Goal: Obtain resource: Download file/media

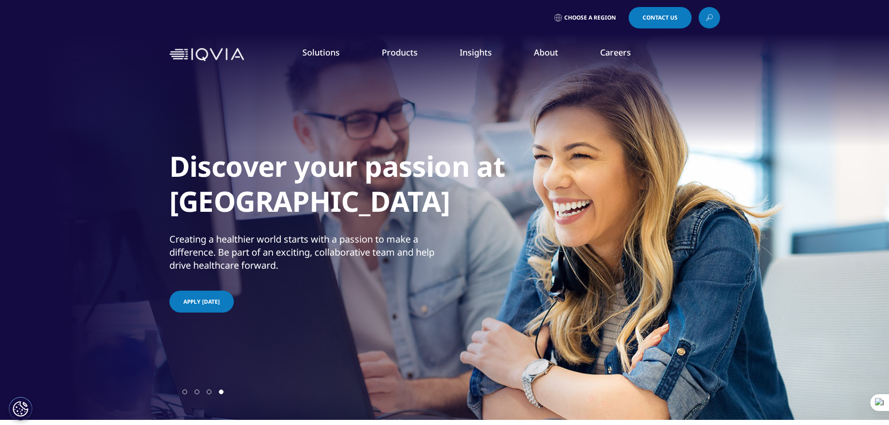
drag, startPoint x: 461, startPoint y: 181, endPoint x: 462, endPoint y: 164, distance: 16.9
drag, startPoint x: 462, startPoint y: 164, endPoint x: 442, endPoint y: 219, distance: 58.6
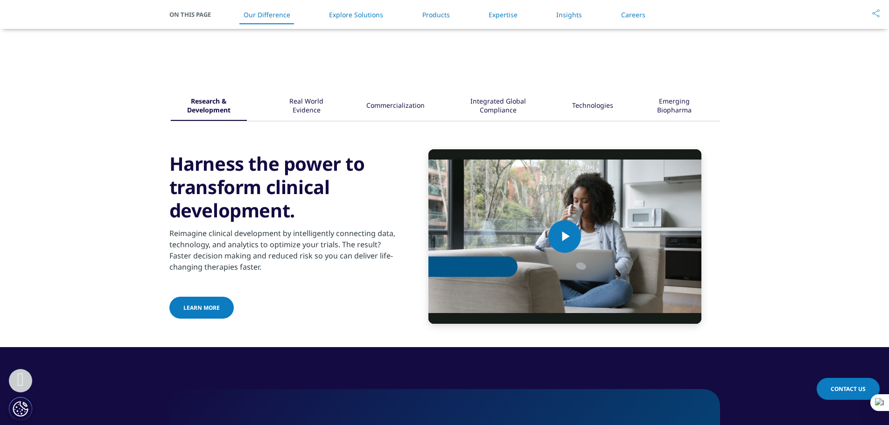
scroll to position [1120, 0]
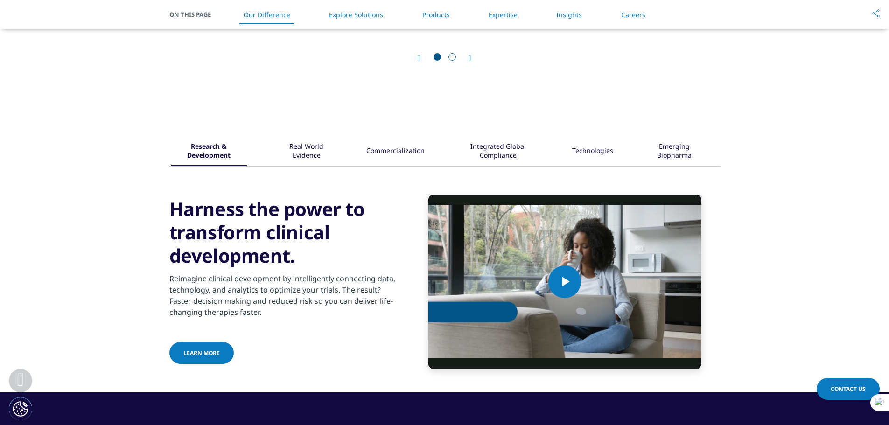
click at [482, 146] on div "Integrated Global Compliance" at bounding box center [498, 151] width 89 height 29
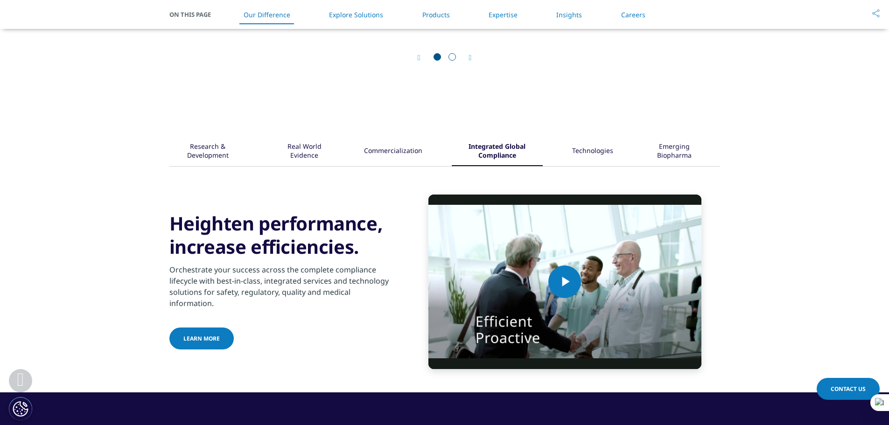
click at [596, 147] on div "Technologies" at bounding box center [592, 151] width 41 height 29
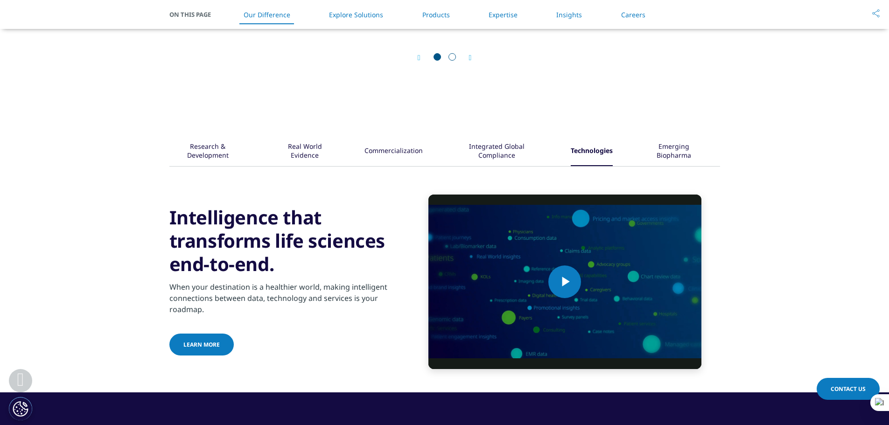
click at [660, 144] on div "Emerging Biopharma" at bounding box center [673, 151] width 63 height 29
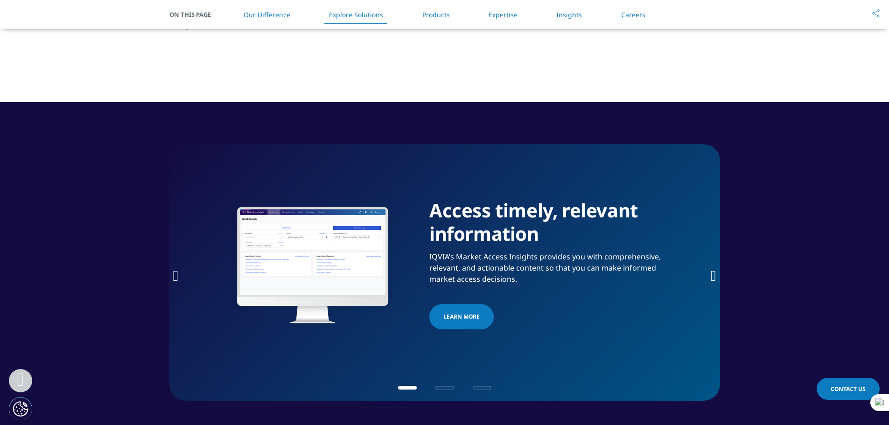
scroll to position [1400, 0]
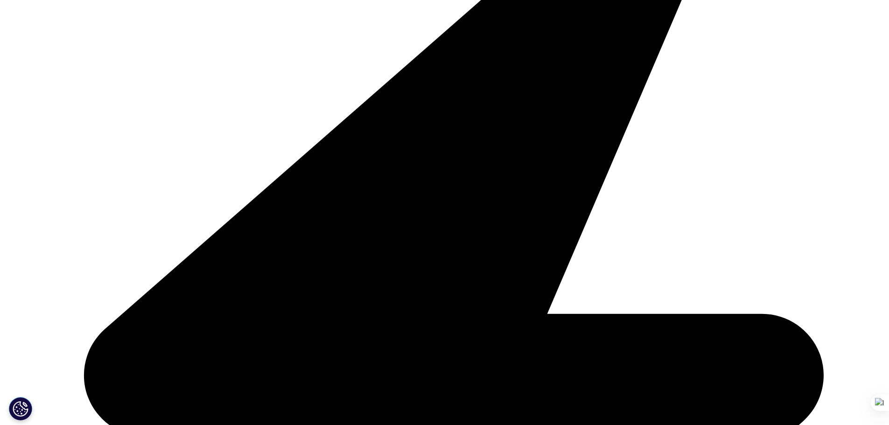
scroll to position [373, 0]
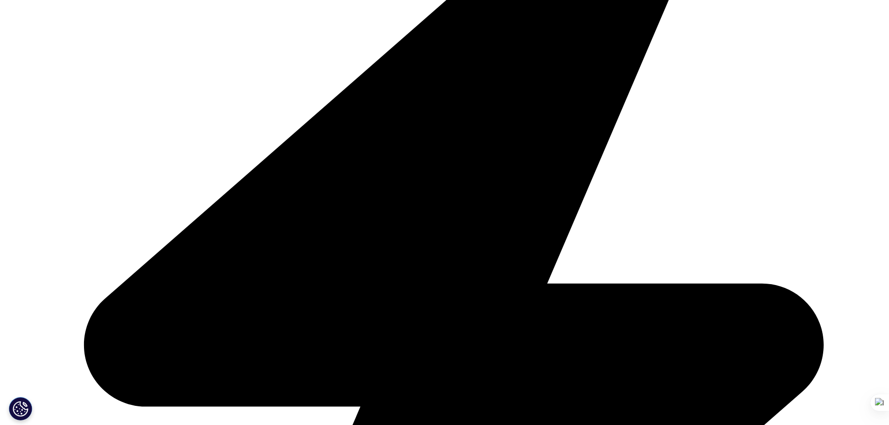
drag, startPoint x: 228, startPoint y: 90, endPoint x: 333, endPoint y: 84, distance: 104.7
drag, startPoint x: 194, startPoint y: 129, endPoint x: 373, endPoint y: 128, distance: 178.8
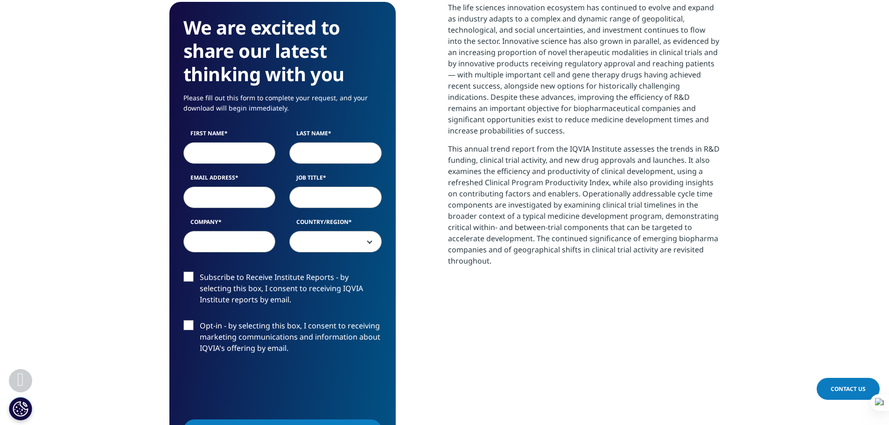
scroll to position [407, 0]
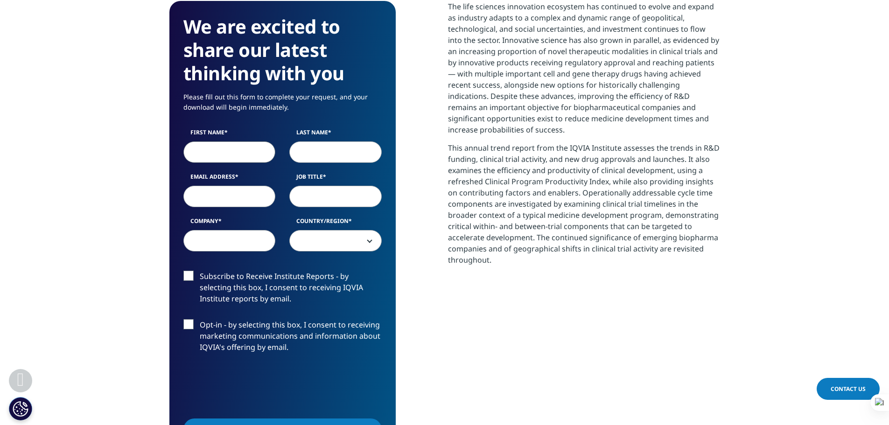
click at [230, 157] on input "First Name" at bounding box center [229, 151] width 92 height 21
type input "Oğuzhan"
type input "ÜSTÜN"
type input "ustun.oguzhan@outlook.com"
click at [259, 193] on input "ustun.oguzhan@outlook.com" at bounding box center [229, 196] width 92 height 21
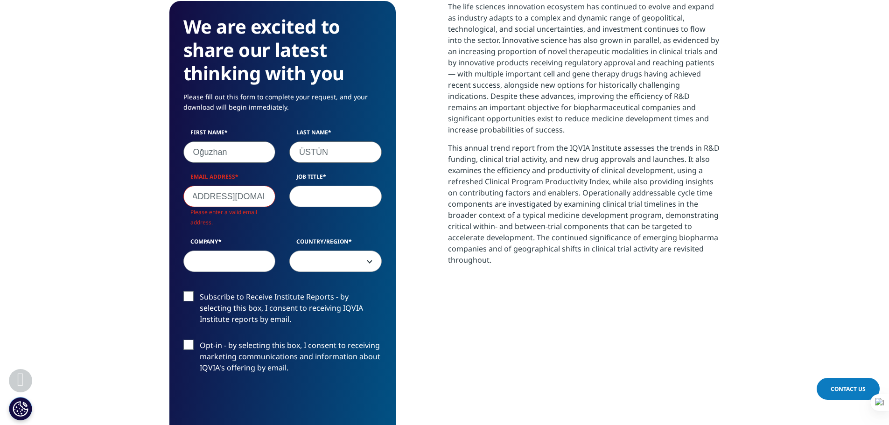
scroll to position [516, 551]
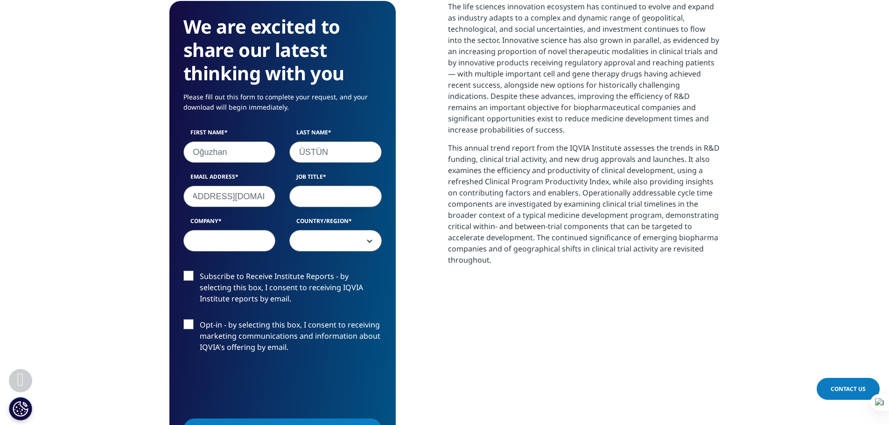
type input "oguzhan.ustun@yerlika.com"
click at [327, 193] on input "Job Title" at bounding box center [335, 196] width 92 height 21
type input "RD and Production Specialist"
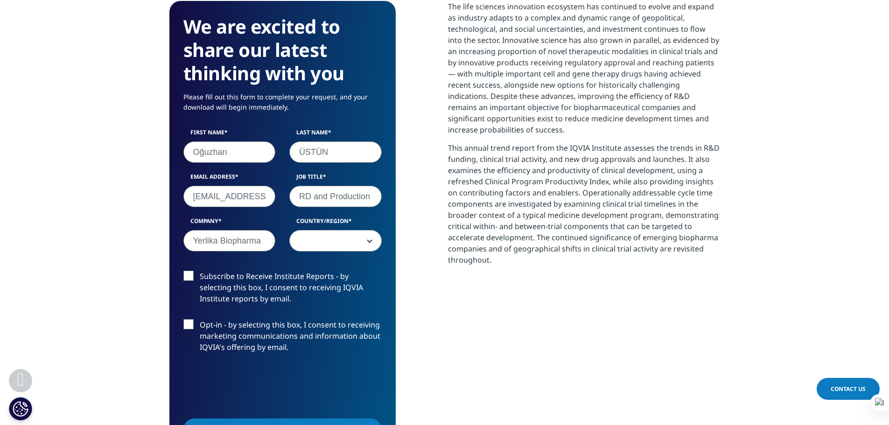
type input "Yerlika Biopharma"
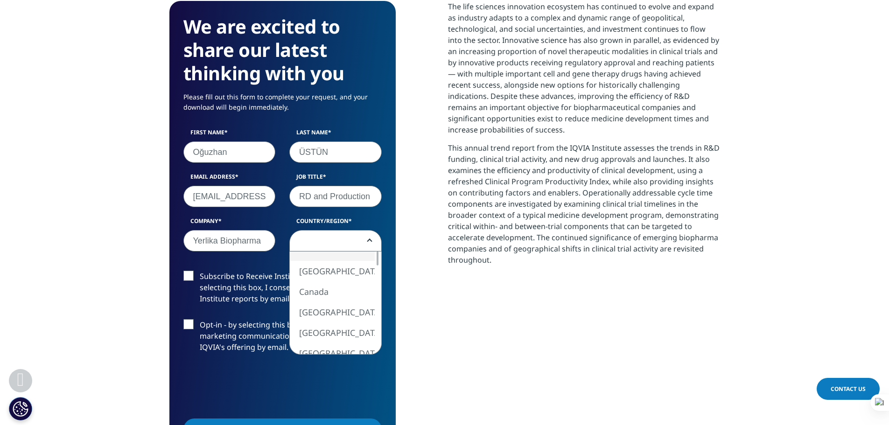
click at [349, 234] on span at bounding box center [335, 241] width 91 height 21
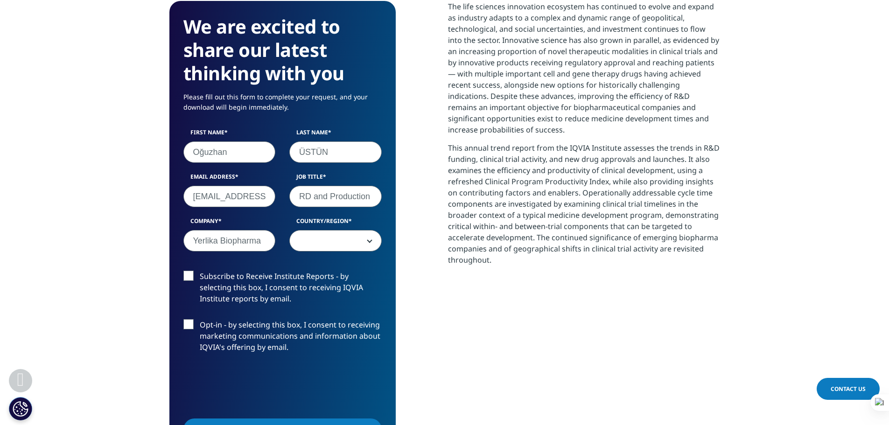
click at [344, 238] on span at bounding box center [335, 241] width 91 height 21
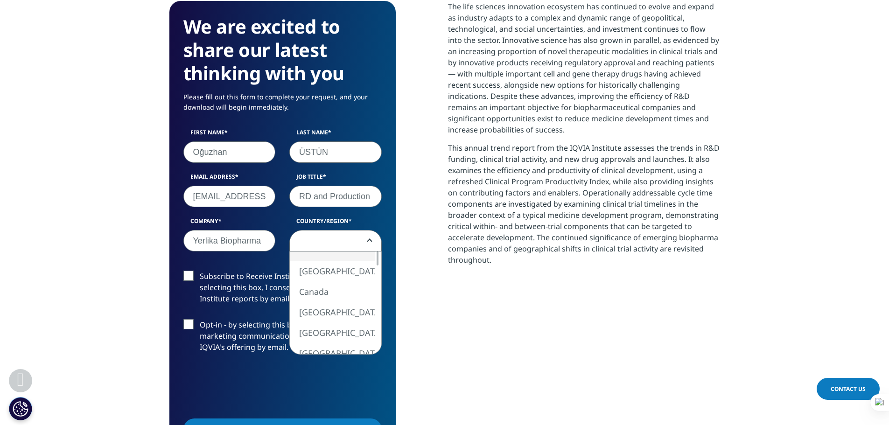
click at [345, 238] on span at bounding box center [335, 241] width 91 height 21
click at [373, 345] on div "United States Canada United Kingdom Afghanistan Albania Algeria American Samoa …" at bounding box center [335, 303] width 91 height 103
select select "Turkey"
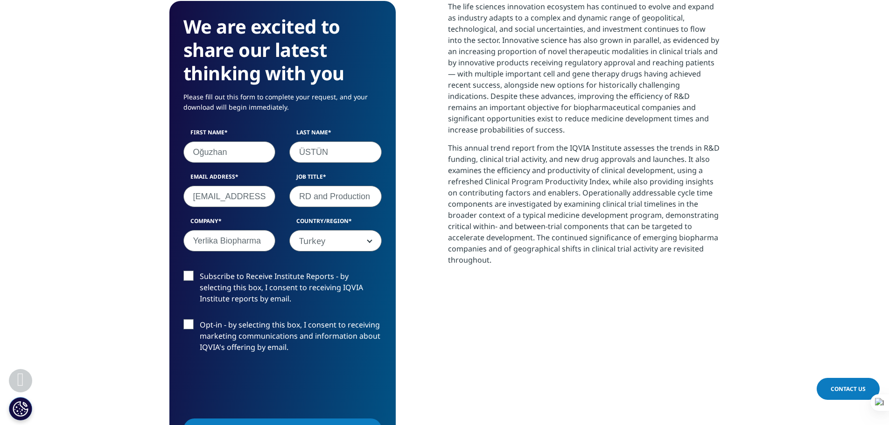
scroll to position [454, 0]
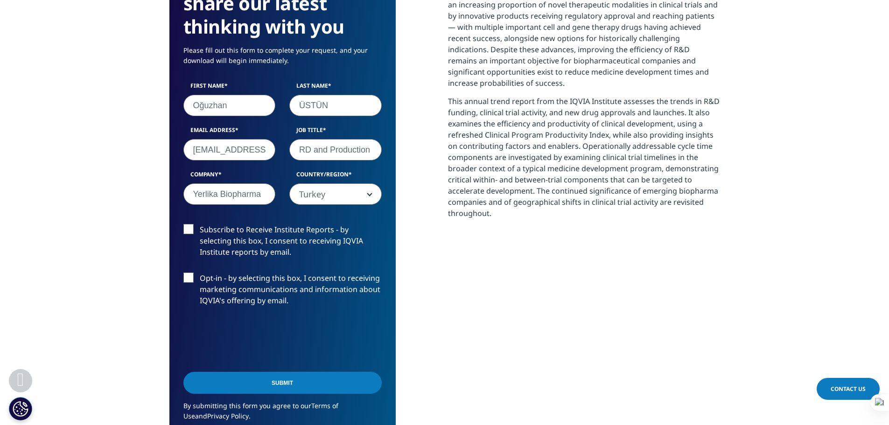
click at [315, 385] on input "Submit" at bounding box center [282, 383] width 198 height 22
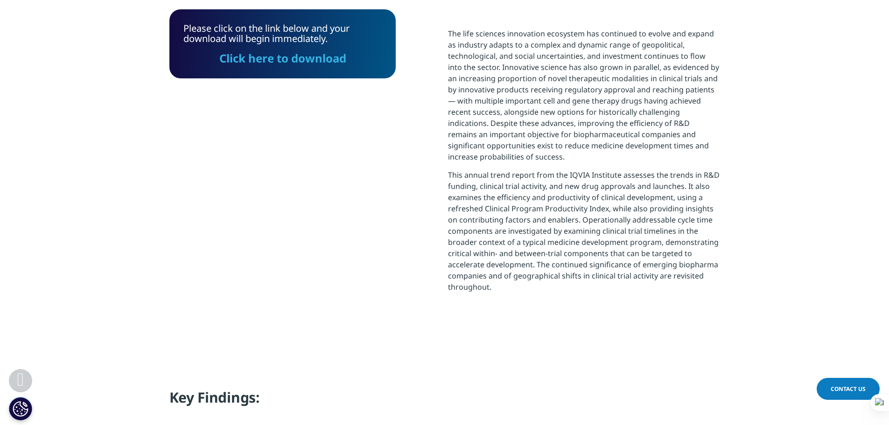
scroll to position [329, 0]
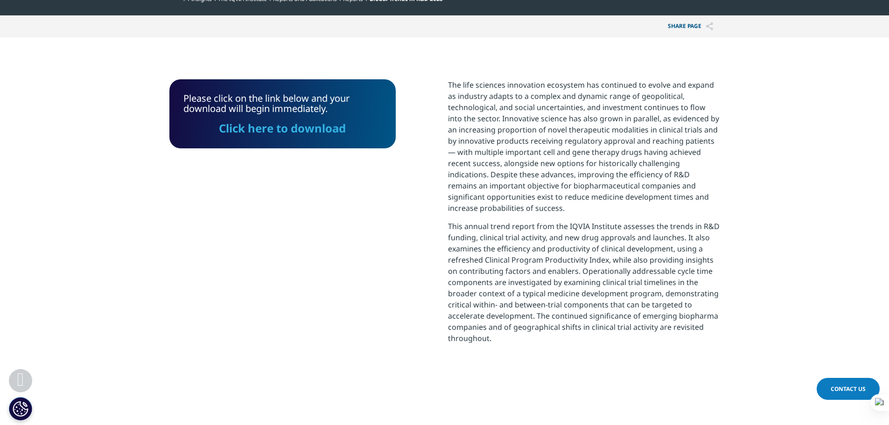
drag, startPoint x: 271, startPoint y: 134, endPoint x: 210, endPoint y: 186, distance: 80.2
click at [271, 134] on link "Click here to download" at bounding box center [282, 127] width 127 height 15
